Goal: Communication & Community: Connect with others

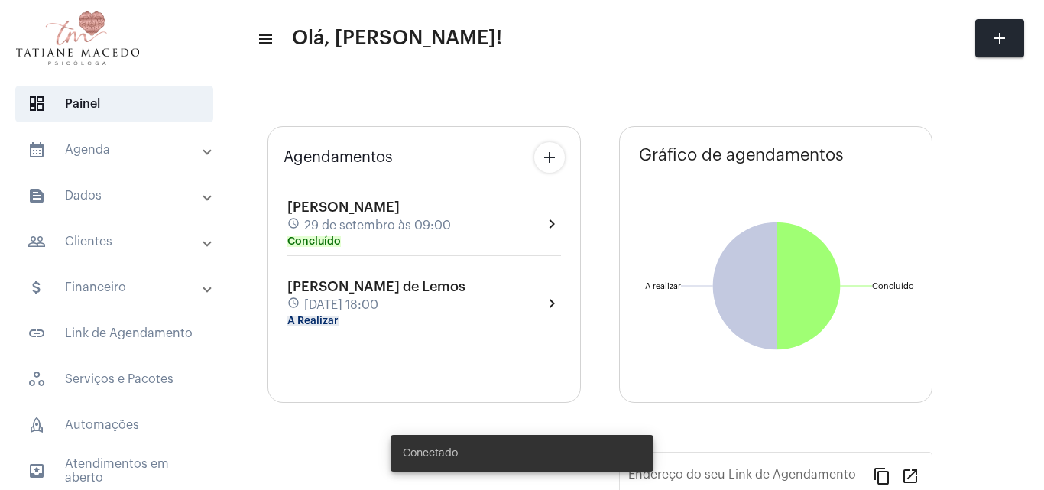
type input "[URL][DOMAIN_NAME]"
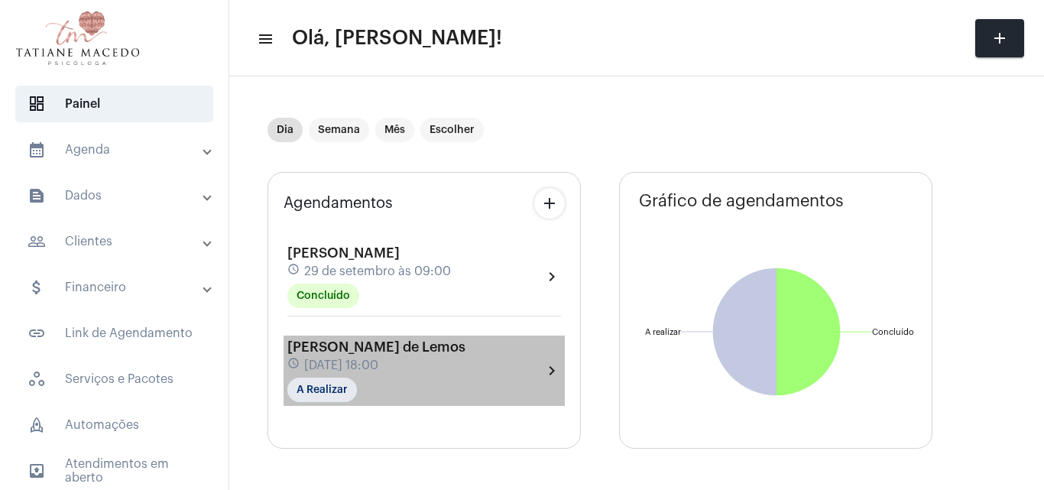
click at [408, 358] on div "schedule [DATE] 18:00" at bounding box center [376, 365] width 178 height 17
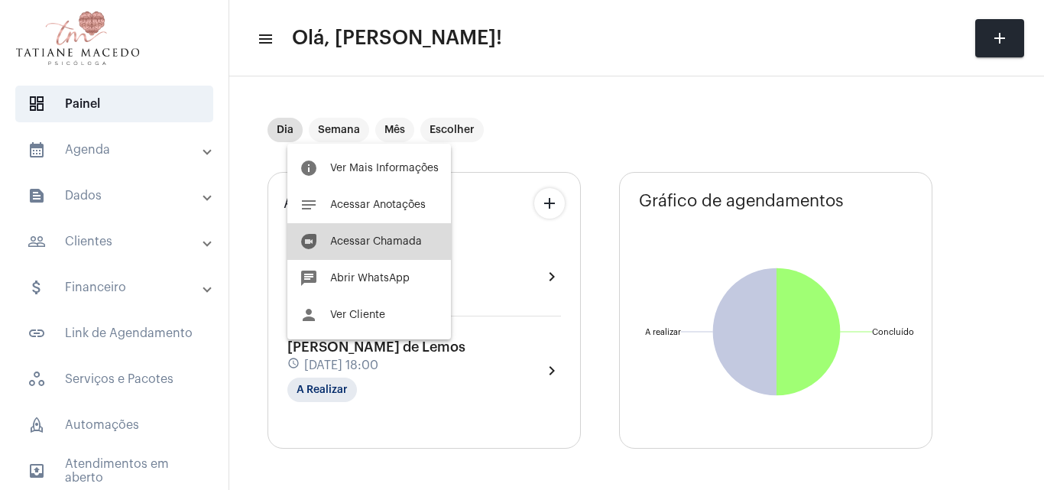
click at [387, 235] on button "duo [PERSON_NAME]" at bounding box center [369, 241] width 164 height 37
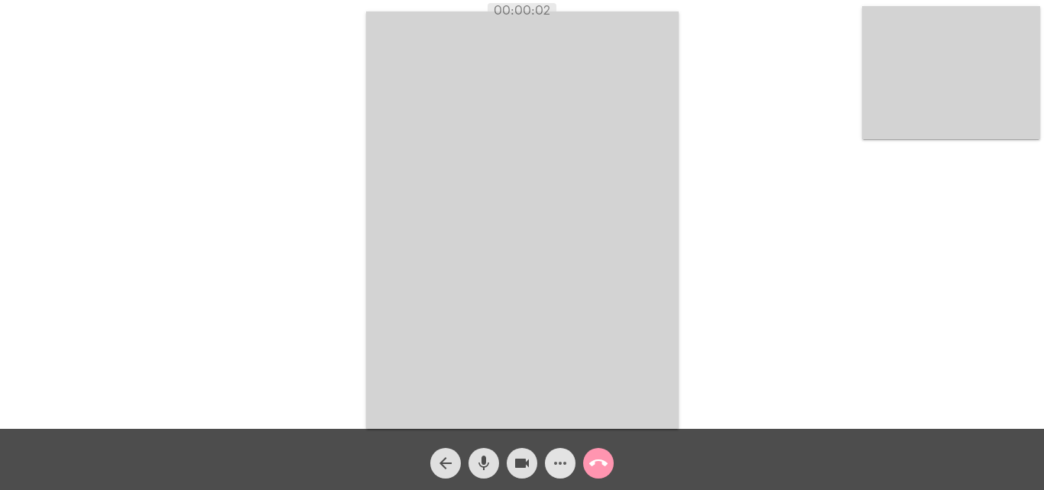
click at [557, 474] on span "more_horiz" at bounding box center [560, 463] width 18 height 31
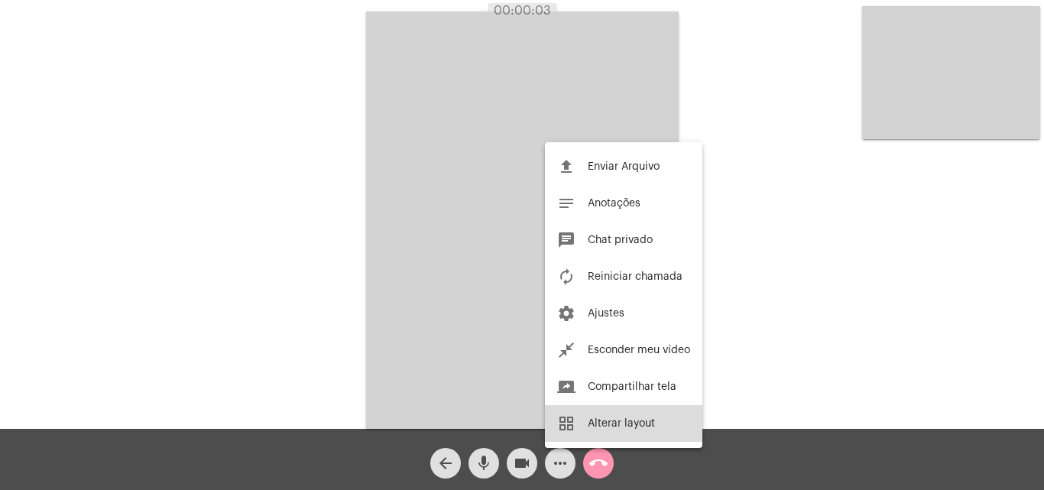
click at [621, 417] on button "grid_view Alterar layout" at bounding box center [623, 423] width 157 height 37
